Goal: Task Accomplishment & Management: Use online tool/utility

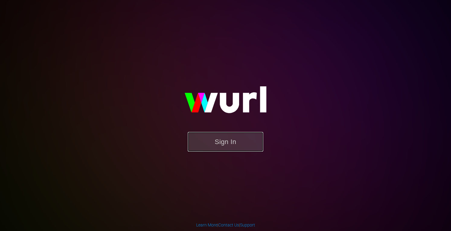
click at [226, 142] on button "Sign In" at bounding box center [225, 142] width 75 height 20
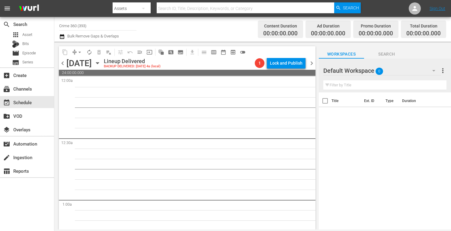
click at [101, 64] on icon "button" at bounding box center [97, 63] width 7 height 7
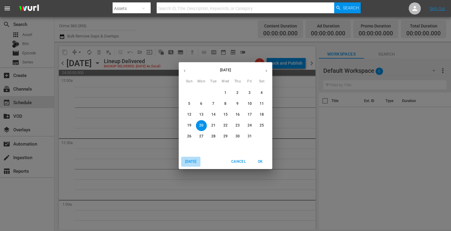
click at [184, 159] on span "[DATE]" at bounding box center [190, 161] width 14 height 6
click at [201, 135] on p "29" at bounding box center [201, 136] width 4 height 5
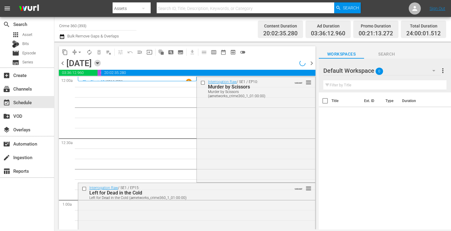
click at [101, 64] on icon "button" at bounding box center [97, 63] width 7 height 7
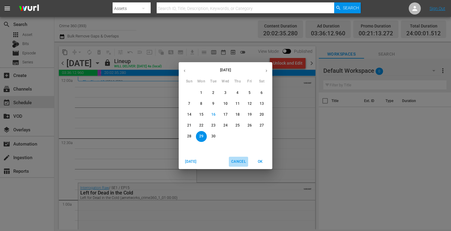
click at [239, 162] on span "Cancel" at bounding box center [238, 161] width 14 height 6
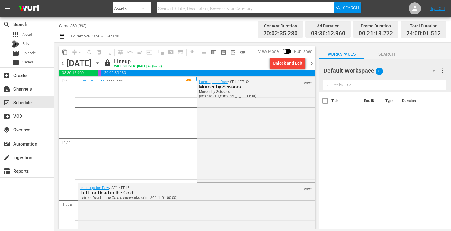
click at [99, 64] on icon "button" at bounding box center [97, 63] width 3 height 2
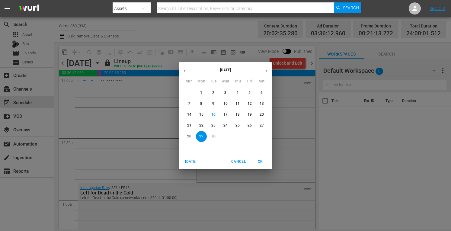
click at [268, 72] on icon "button" at bounding box center [266, 70] width 5 height 5
click at [199, 105] on span "6" at bounding box center [201, 103] width 11 height 5
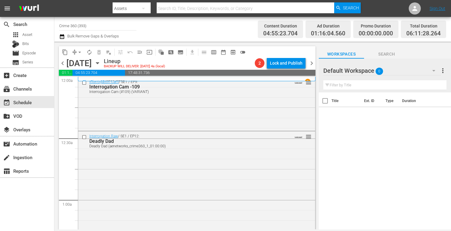
click at [87, 22] on input "Crime 360 (393)" at bounding box center [97, 25] width 77 height 14
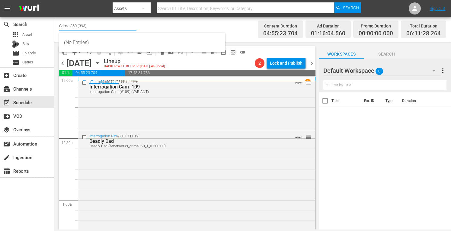
click at [87, 22] on input "Crime 360 (393)" at bounding box center [97, 25] width 77 height 14
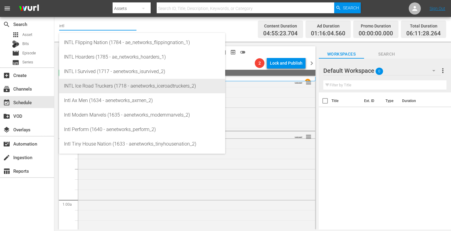
click at [98, 87] on div "INTL Ice Road Truckers (1718 - aenetworks_iceroadtruckers_2)" at bounding box center [142, 86] width 156 height 14
type input "INTL Ice Road Truckers (1718 - aenetworks_iceroadtruckers_2)"
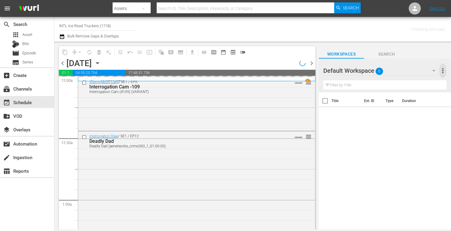
click at [443, 71] on span "more_vert" at bounding box center [442, 70] width 7 height 7
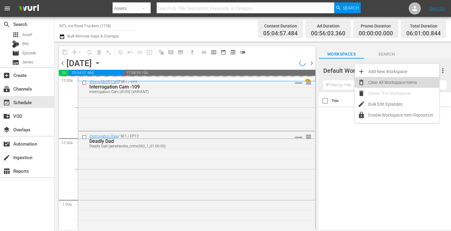
click at [388, 84] on div "Clear All Workspace Items" at bounding box center [403, 82] width 71 height 11
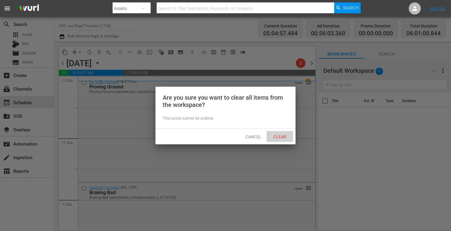
click at [281, 134] on span "Clear" at bounding box center [279, 136] width 23 height 5
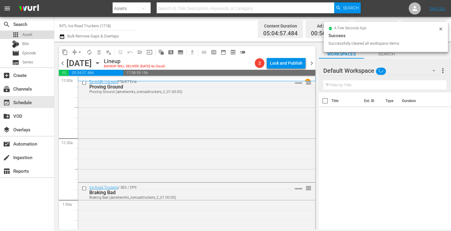
click at [28, 34] on span "Asset" at bounding box center [27, 35] width 10 height 6
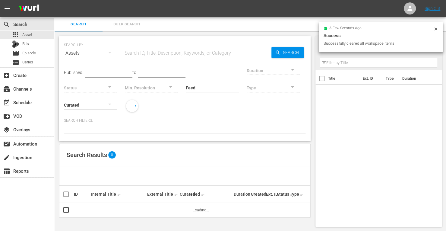
click at [157, 48] on input "text" at bounding box center [197, 53] width 148 height 14
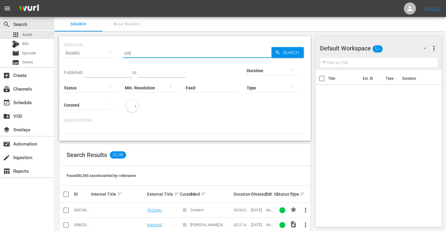
type input "INTL ice road"
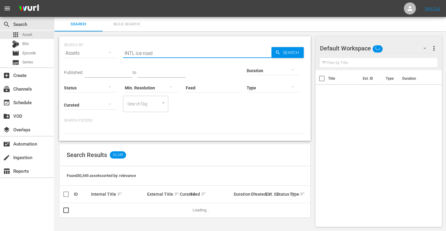
click at [247, 71] on div at bounding box center [273, 70] width 53 height 17
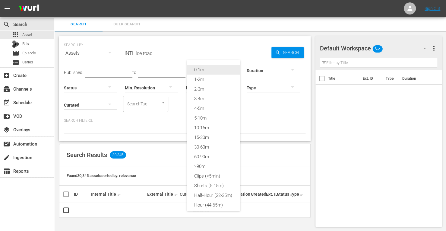
click at [205, 70] on div "0-1m" at bounding box center [213, 70] width 53 height 10
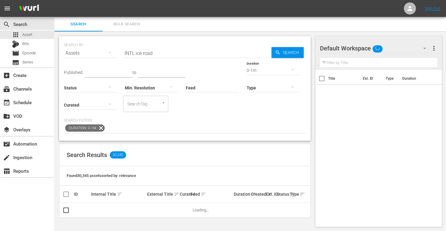
click at [291, 54] on span "Search" at bounding box center [291, 52] width 23 height 11
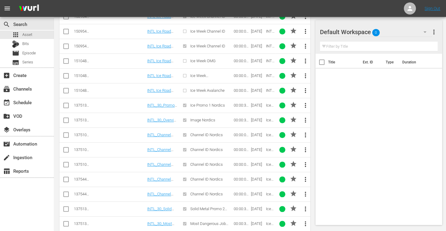
scroll to position [253, 0]
click at [65, 132] on input "checkbox" at bounding box center [65, 135] width 7 height 7
checkbox input "true"
click at [64, 147] on input "checkbox" at bounding box center [65, 150] width 7 height 7
checkbox input "true"
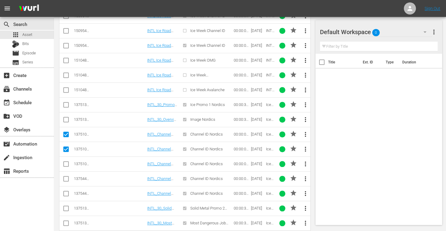
click at [65, 162] on input "checkbox" at bounding box center [65, 164] width 7 height 7
checkbox input "true"
click at [65, 176] on input "checkbox" at bounding box center [65, 179] width 7 height 7
checkbox input "true"
click at [66, 191] on input "checkbox" at bounding box center [65, 194] width 7 height 7
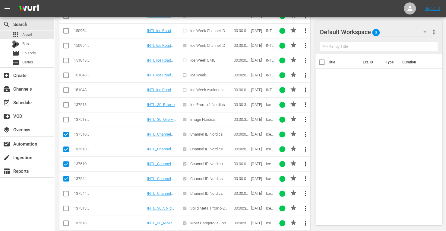
checkbox input "true"
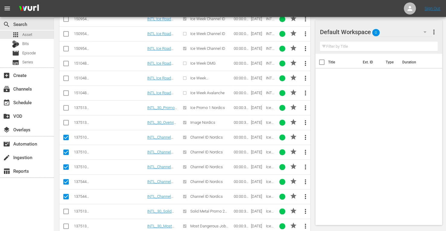
scroll to position [261, 0]
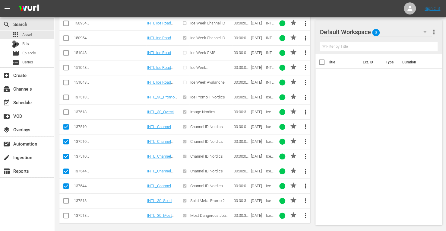
click at [67, 198] on input "checkbox" at bounding box center [65, 201] width 7 height 7
checkbox input "true"
click at [67, 213] on input "checkbox" at bounding box center [65, 216] width 7 height 7
checkbox input "true"
click at [65, 109] on input "checkbox" at bounding box center [65, 112] width 7 height 7
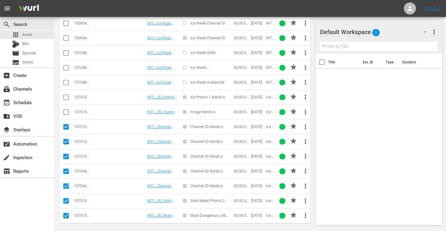
checkbox input "true"
click at [67, 95] on input "checkbox" at bounding box center [65, 98] width 7 height 7
checkbox input "true"
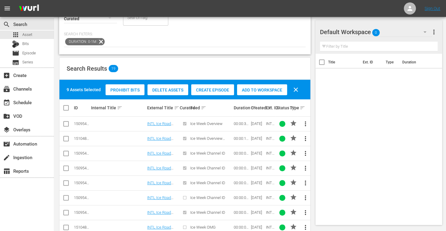
scroll to position [78, 0]
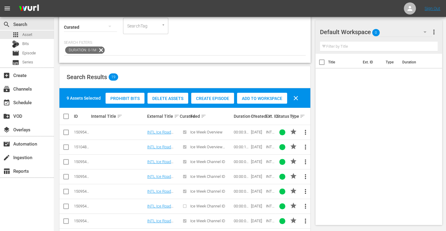
click at [252, 98] on span "Add to Workspace" at bounding box center [262, 98] width 50 height 5
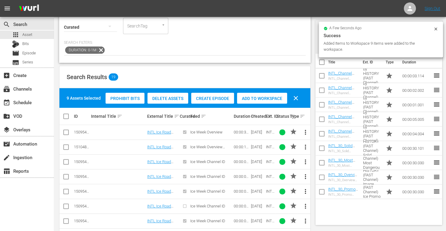
scroll to position [0, 0]
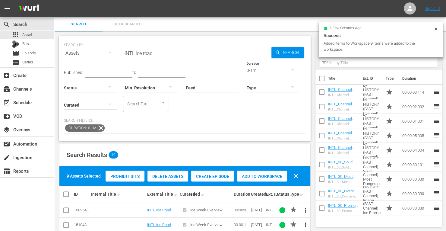
click at [247, 70] on div "0-1m" at bounding box center [273, 70] width 53 height 17
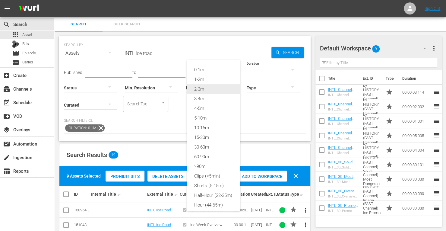
click at [203, 88] on div "2-3m" at bounding box center [213, 89] width 53 height 10
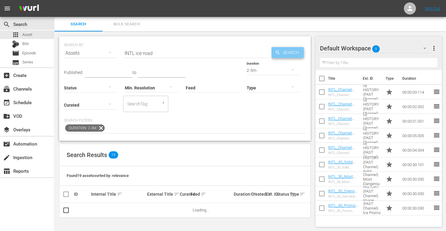
click at [290, 54] on span "Search" at bounding box center [291, 52] width 23 height 11
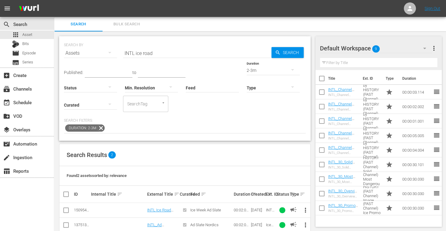
scroll to position [11, 0]
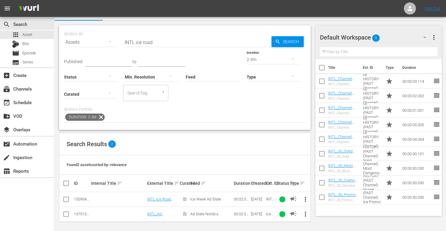
click at [67, 212] on input "checkbox" at bounding box center [65, 214] width 7 height 7
checkbox input "true"
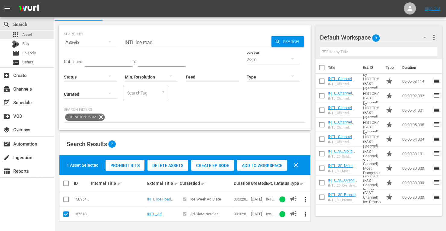
click at [252, 163] on span "Add to Workspace" at bounding box center [262, 165] width 50 height 5
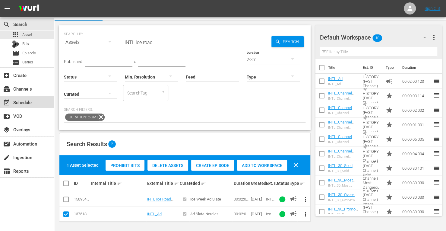
click at [23, 103] on div "event_available Schedule" at bounding box center [17, 101] width 34 height 5
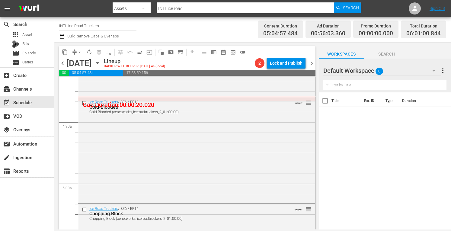
scroll to position [540, 0]
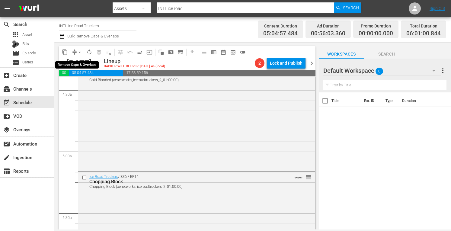
click at [80, 49] on span "arrow_drop_down" at bounding box center [80, 52] width 6 height 6
click at [71, 63] on li "Align to Midnight" at bounding box center [79, 64] width 63 height 10
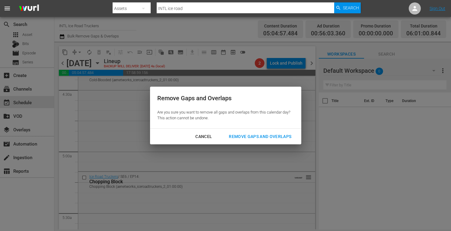
click at [254, 131] on button "Remove Gaps and Overlaps" at bounding box center [259, 136] width 77 height 11
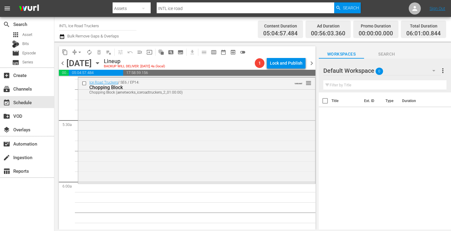
scroll to position [631, 0]
click at [312, 61] on span "chevron_right" at bounding box center [312, 63] width 8 height 8
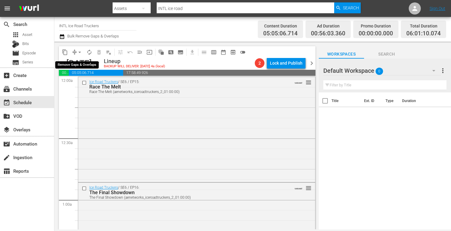
click at [78, 52] on span "arrow_drop_down" at bounding box center [80, 52] width 6 height 6
click at [75, 65] on li "Align to Midnight" at bounding box center [80, 64] width 50 height 10
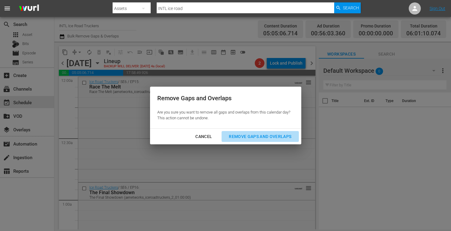
click at [268, 137] on div "Remove Gaps and Overlaps" at bounding box center [260, 137] width 72 height 8
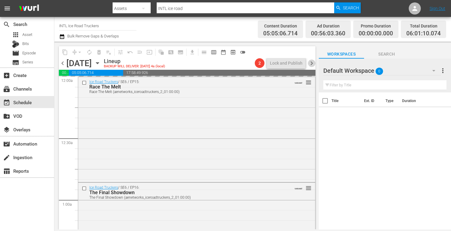
click at [312, 64] on span "chevron_right" at bounding box center [312, 63] width 8 height 8
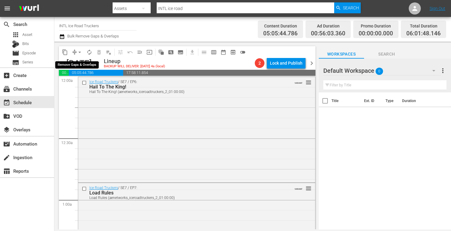
click at [78, 51] on span "arrow_drop_down" at bounding box center [80, 52] width 6 height 6
click at [76, 62] on li "Align to Midnight" at bounding box center [80, 64] width 50 height 10
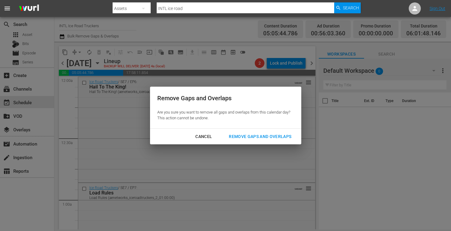
click at [256, 141] on button "Remove Gaps and Overlaps" at bounding box center [259, 136] width 77 height 11
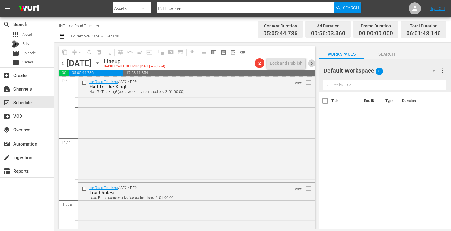
click at [313, 62] on span "chevron_right" at bounding box center [312, 63] width 8 height 8
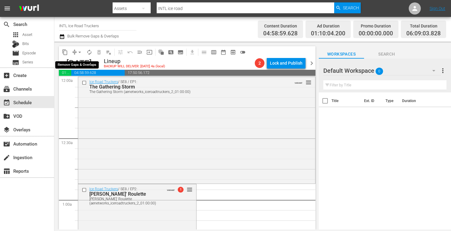
click at [78, 53] on span "arrow_drop_down" at bounding box center [80, 52] width 6 height 6
click at [71, 63] on li "Align to Midnight" at bounding box center [80, 64] width 50 height 10
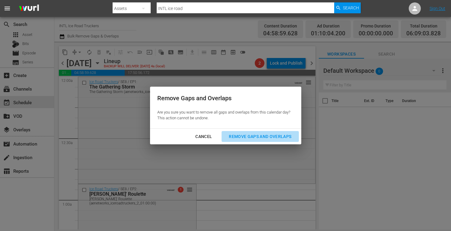
click at [245, 138] on div "Remove Gaps and Overlaps" at bounding box center [260, 137] width 72 height 8
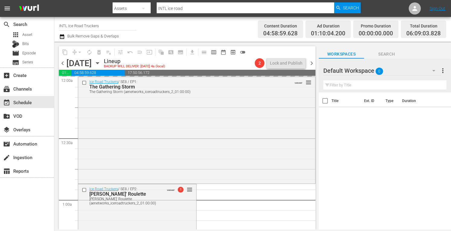
click at [310, 62] on span "chevron_right" at bounding box center [312, 63] width 8 height 8
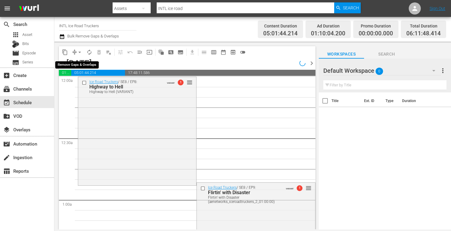
click at [78, 53] on span "arrow_drop_down" at bounding box center [80, 52] width 6 height 6
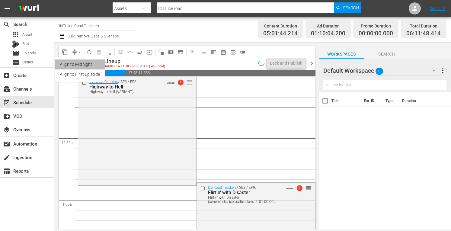
click at [76, 64] on li "Align to Midnight" at bounding box center [80, 64] width 50 height 10
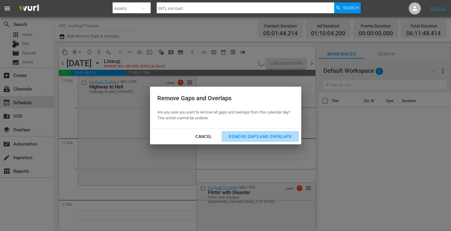
click at [253, 136] on div "Remove Gaps and Overlaps" at bounding box center [260, 137] width 72 height 8
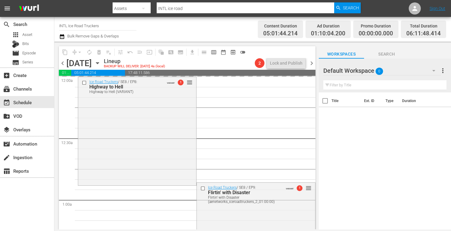
click at [311, 62] on span "chevron_right" at bounding box center [312, 63] width 8 height 8
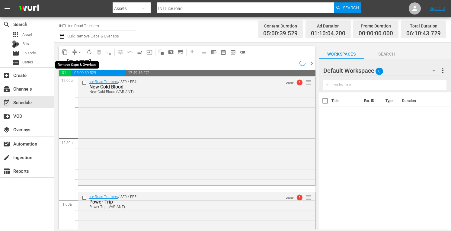
click at [79, 51] on span "arrow_drop_down" at bounding box center [80, 52] width 6 height 6
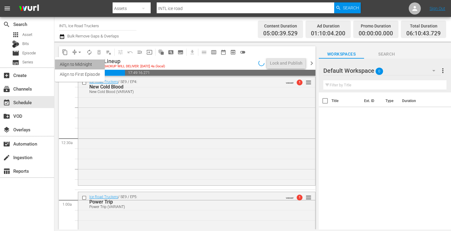
click at [71, 63] on li "Align to Midnight" at bounding box center [80, 64] width 50 height 10
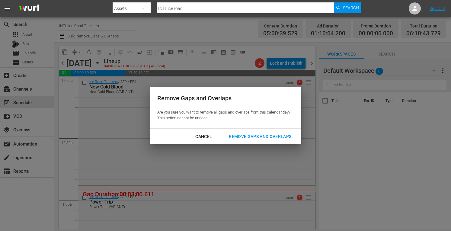
click at [252, 135] on div "Remove Gaps and Overlaps" at bounding box center [260, 137] width 72 height 8
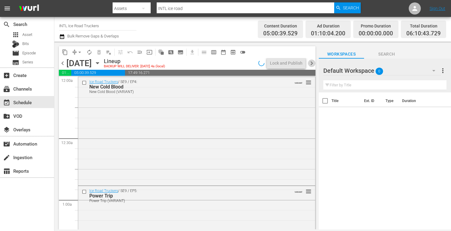
click at [312, 61] on span "chevron_right" at bounding box center [312, 63] width 8 height 8
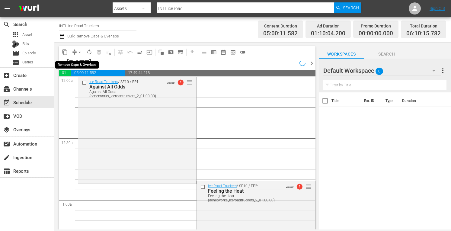
click at [78, 52] on span "arrow_drop_down" at bounding box center [80, 52] width 6 height 6
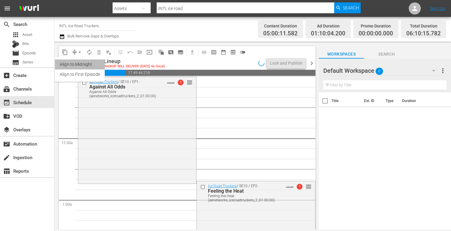
click at [76, 61] on li "Align to Midnight" at bounding box center [80, 64] width 50 height 10
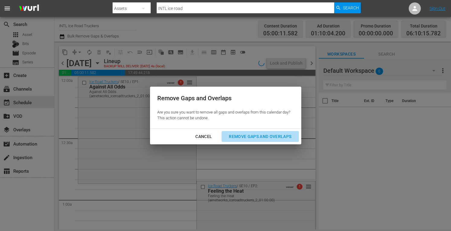
click at [239, 134] on div "Remove Gaps and Overlaps" at bounding box center [260, 137] width 72 height 8
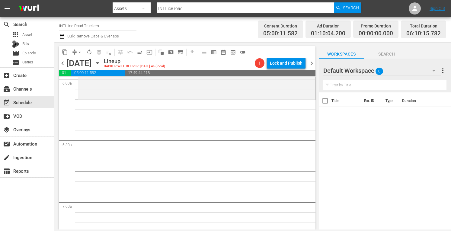
scroll to position [739, 0]
click at [61, 61] on span "chevron_left" at bounding box center [63, 63] width 8 height 8
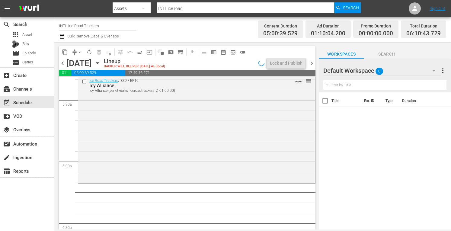
scroll to position [653, 0]
click at [61, 62] on span "chevron_left" at bounding box center [63, 63] width 8 height 8
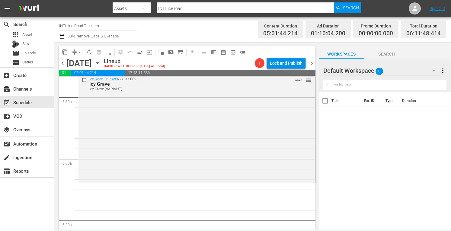
scroll to position [658, 0]
click at [62, 61] on span "chevron_left" at bounding box center [63, 63] width 8 height 8
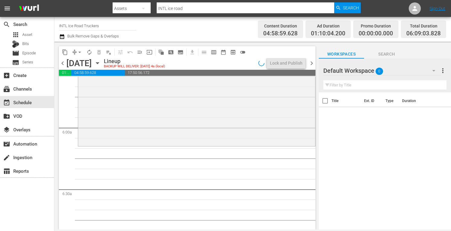
scroll to position [688, 0]
click at [62, 64] on span "chevron_left" at bounding box center [63, 63] width 8 height 8
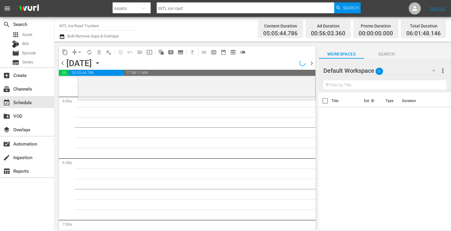
scroll to position [677, 0]
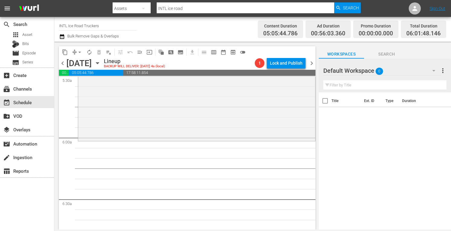
click at [64, 62] on span "chevron_left" at bounding box center [63, 63] width 8 height 8
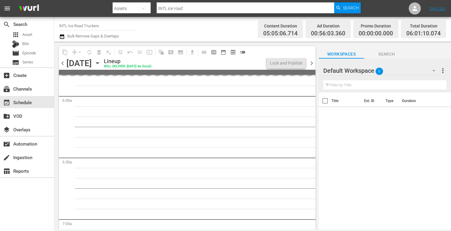
scroll to position [677, 0]
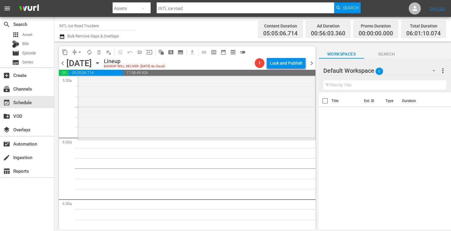
click at [63, 62] on span "chevron_left" at bounding box center [63, 63] width 8 height 8
